Goal: Navigation & Orientation: Find specific page/section

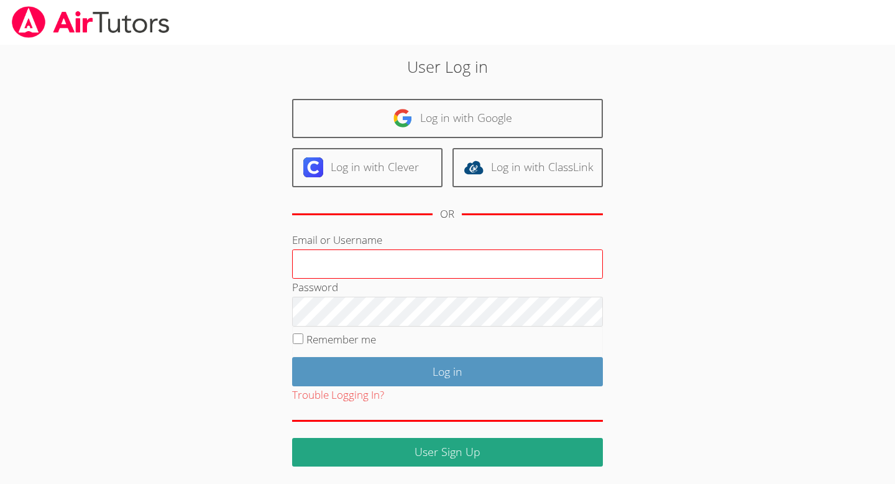
click at [381, 261] on input "Email or Username" at bounding box center [447, 264] width 311 height 30
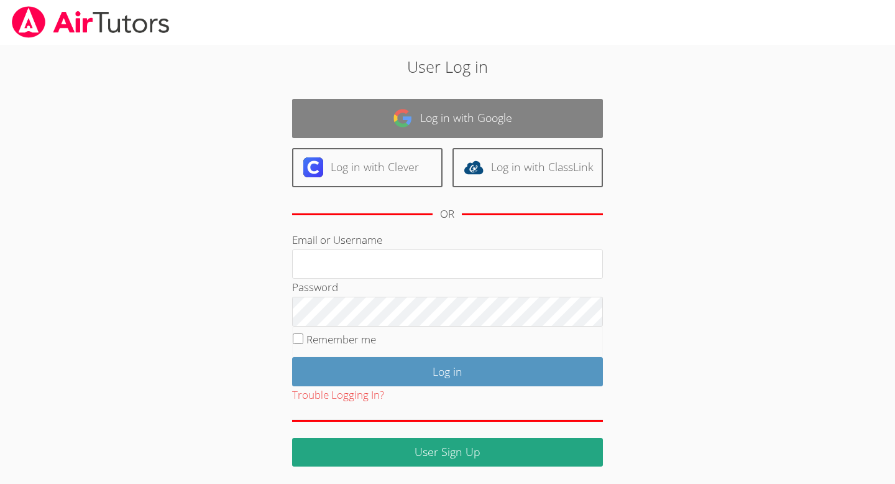
click at [444, 120] on link "Log in with Google" at bounding box center [447, 118] width 311 height 39
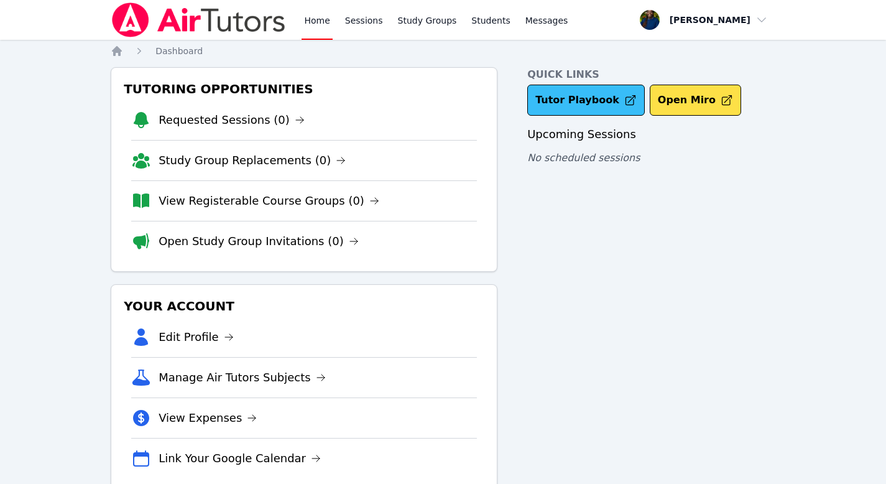
click at [559, 106] on link "Tutor Playbook" at bounding box center [586, 100] width 118 height 31
click at [413, 20] on link "Study Groups" at bounding box center [427, 20] width 64 height 40
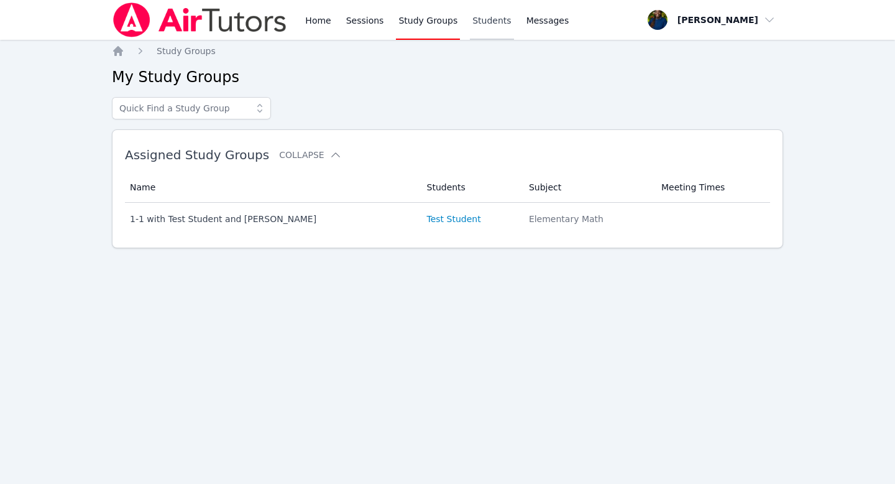
click at [496, 15] on link "Students" at bounding box center [492, 20] width 44 height 40
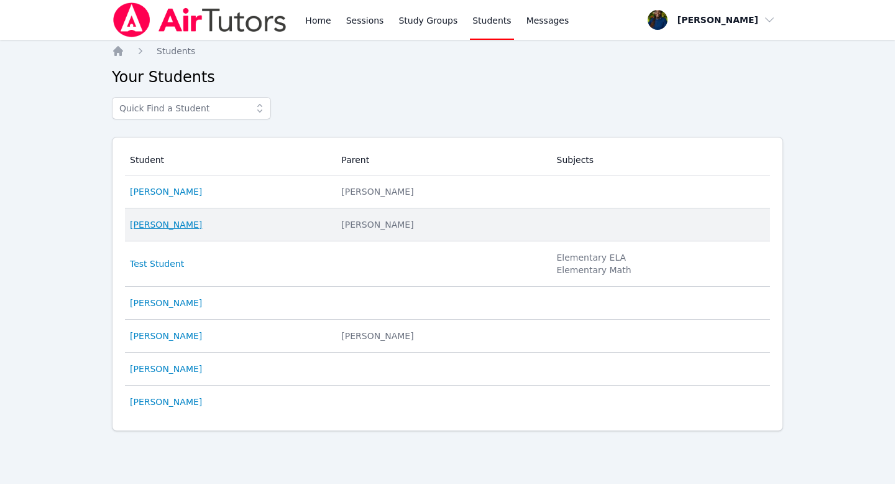
click at [185, 223] on link "[PERSON_NAME]" at bounding box center [166, 224] width 72 height 12
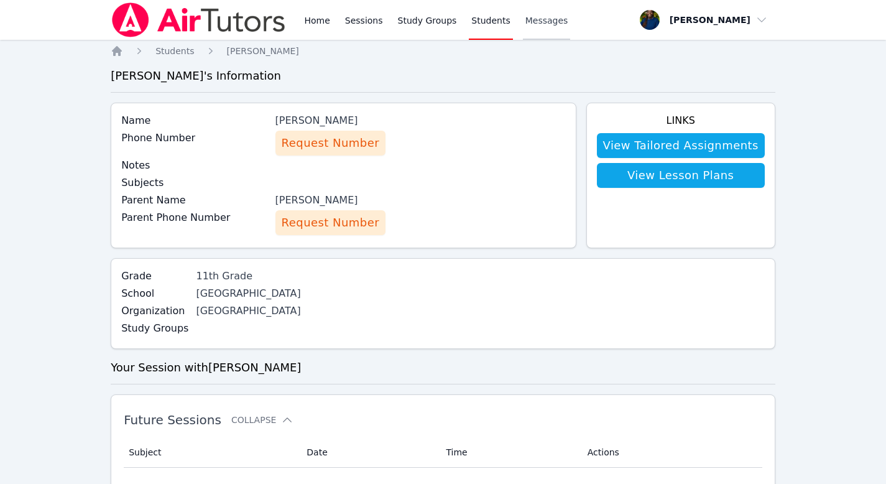
click at [525, 19] on span "Messages" at bounding box center [546, 20] width 43 height 12
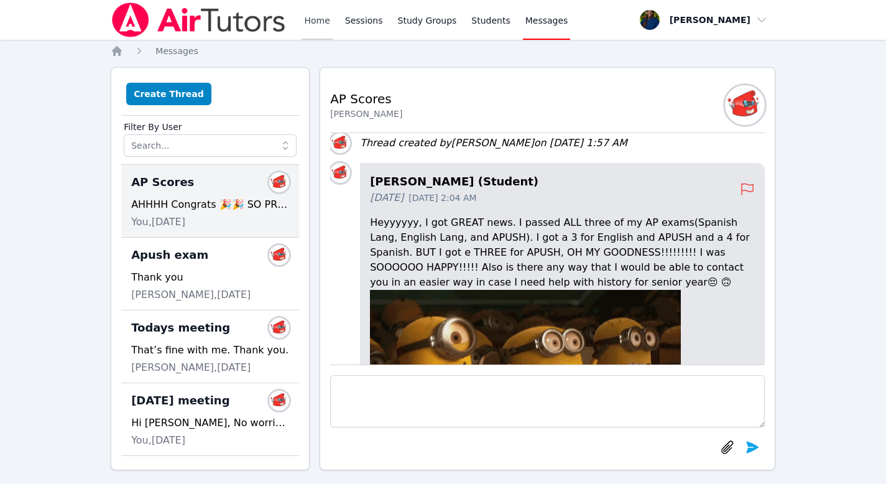
click at [316, 16] on link "Home" at bounding box center [317, 20] width 30 height 40
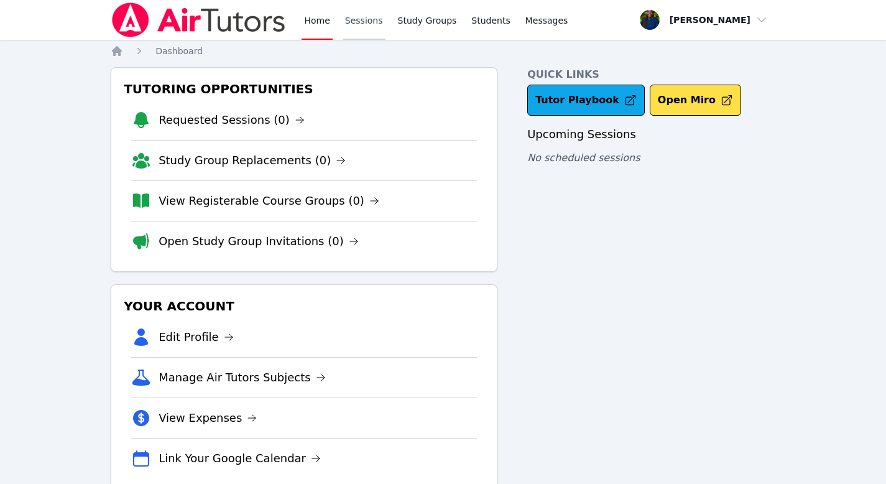
click at [374, 17] on link "Sessions" at bounding box center [364, 20] width 43 height 40
